Goal: Task Accomplishment & Management: Use online tool/utility

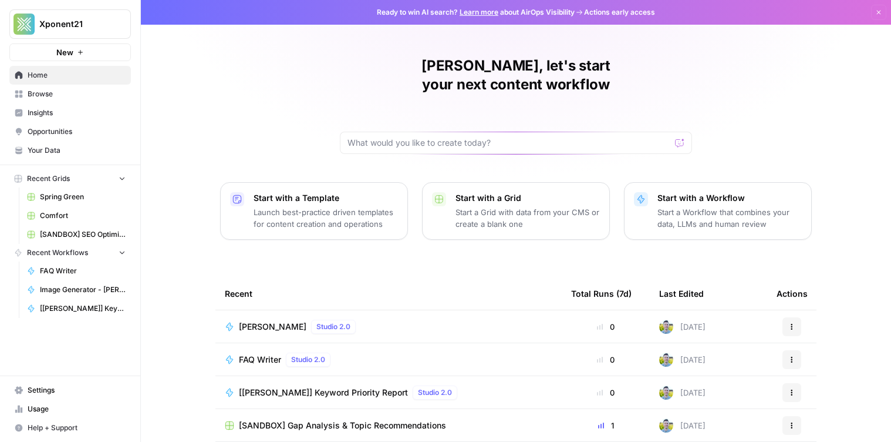
click at [268, 321] on span "[PERSON_NAME]" at bounding box center [273, 327] width 68 height 12
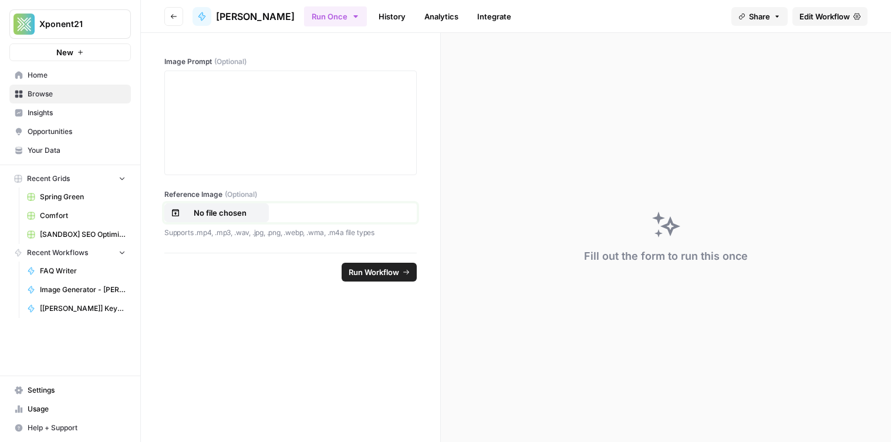
click at [254, 213] on p "No file chosen" at bounding box center [220, 213] width 75 height 12
click at [247, 120] on div at bounding box center [290, 123] width 237 height 94
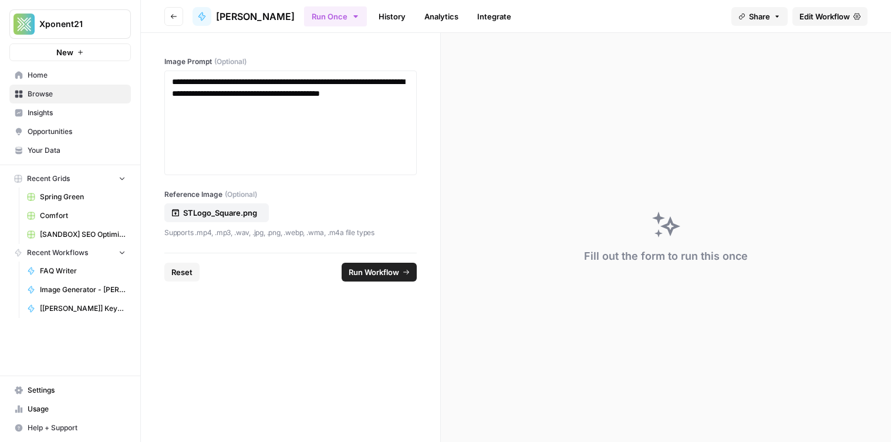
click at [372, 266] on span "Run Workflow" at bounding box center [374, 272] width 50 height 12
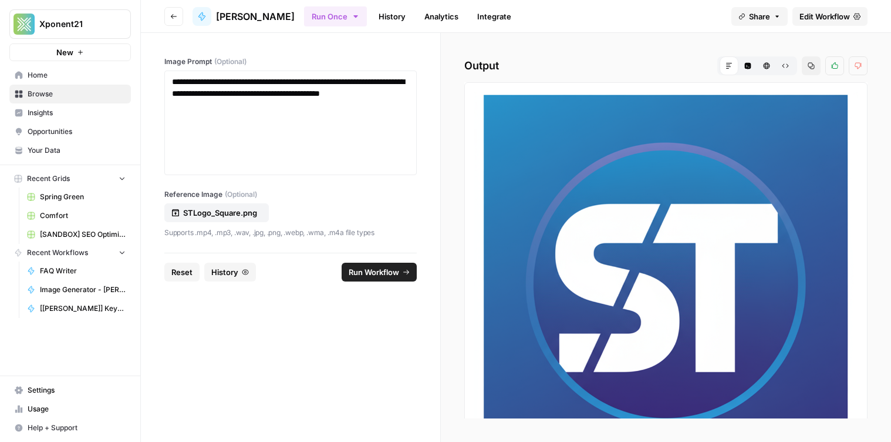
scroll to position [68, 0]
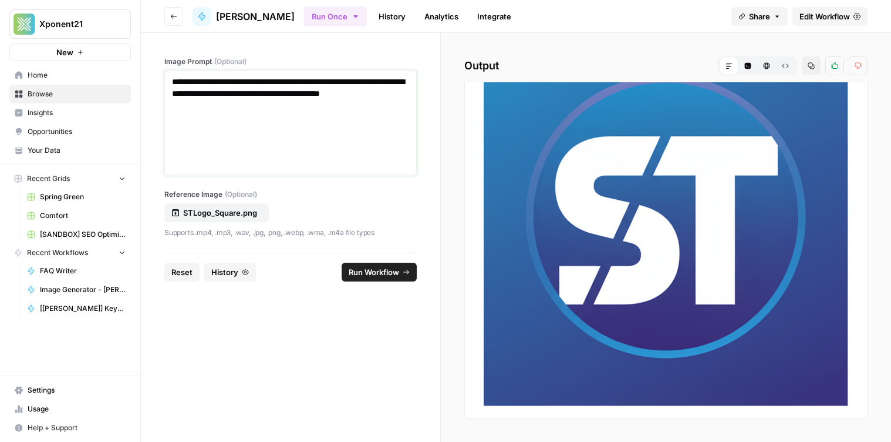
click at [258, 112] on div "**********" at bounding box center [290, 123] width 237 height 94
drag, startPoint x: 315, startPoint y: 106, endPoint x: 196, endPoint y: 98, distance: 120.0
click at [198, 97] on p "**********" at bounding box center [290, 93] width 237 height 35
click at [385, 278] on button "Run Workflow" at bounding box center [379, 271] width 75 height 19
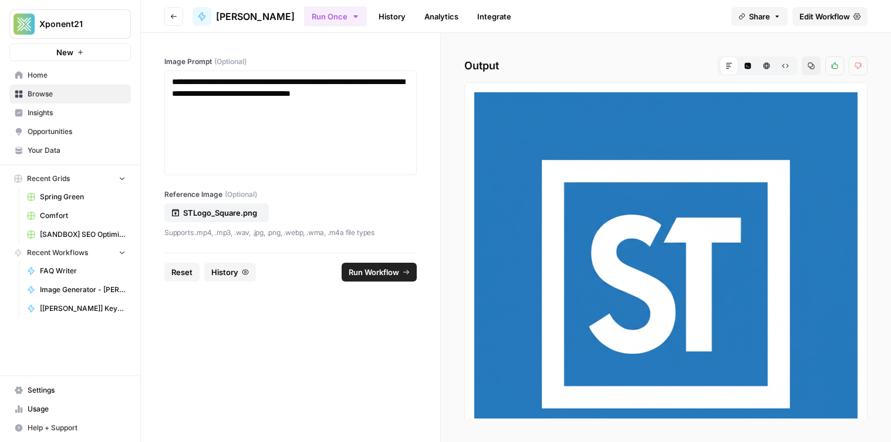
click at [865, 60] on button "Thumbs down" at bounding box center [858, 65] width 19 height 19
click at [212, 63] on label "Image Prompt (Optional)" at bounding box center [290, 61] width 252 height 11
click at [163, 22] on header "Go back Nano Banana Run Once History Analytics Integrate Share Edit Workflow" at bounding box center [516, 16] width 750 height 33
click at [168, 20] on button "Go back" at bounding box center [173, 16] width 19 height 19
